Goal: Navigation & Orientation: Find specific page/section

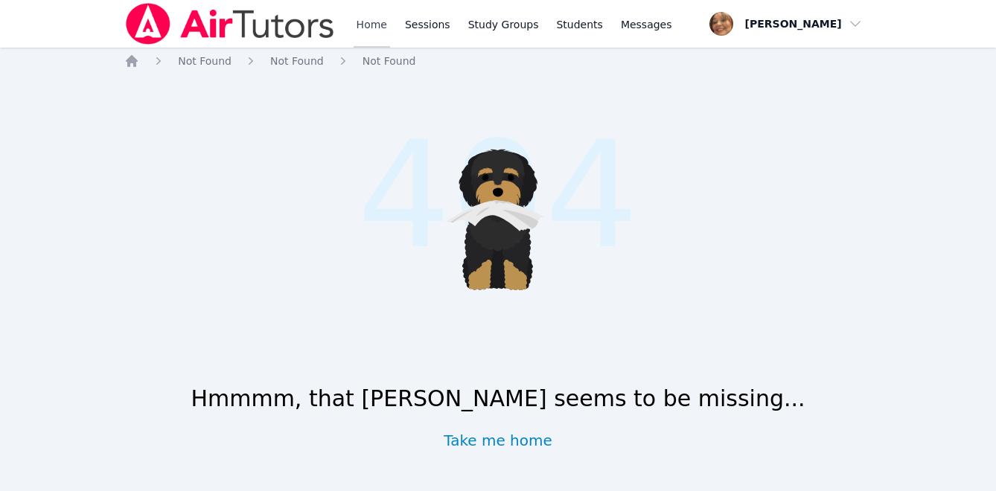
click at [369, 10] on link "Home" at bounding box center [372, 24] width 36 height 48
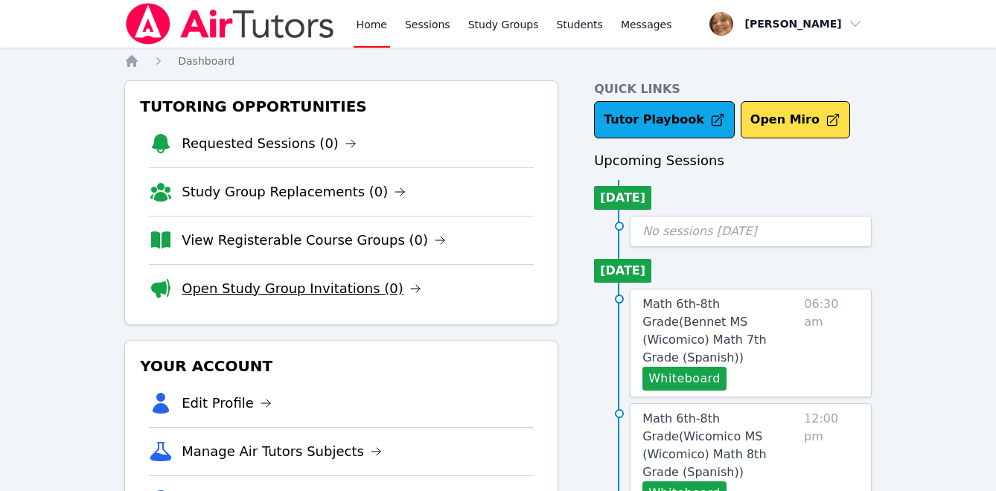
click at [356, 292] on link "Open Study Group Invitations (0)" at bounding box center [302, 288] width 240 height 21
